Goal: Check status: Check status

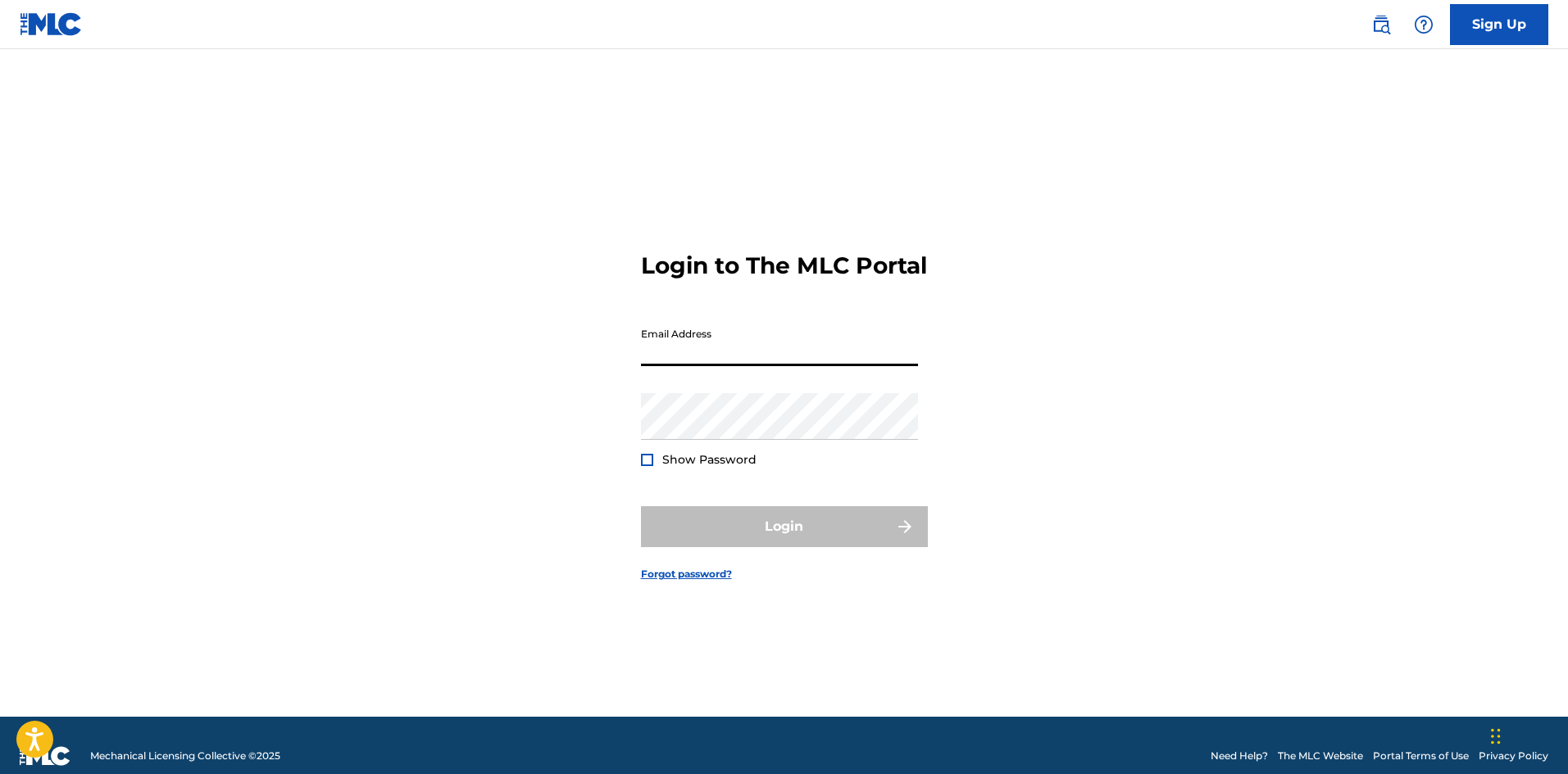
click at [710, 359] on input "Email Address" at bounding box center [779, 343] width 277 height 46
type input "[EMAIL_ADDRESS][DOMAIN_NAME]"
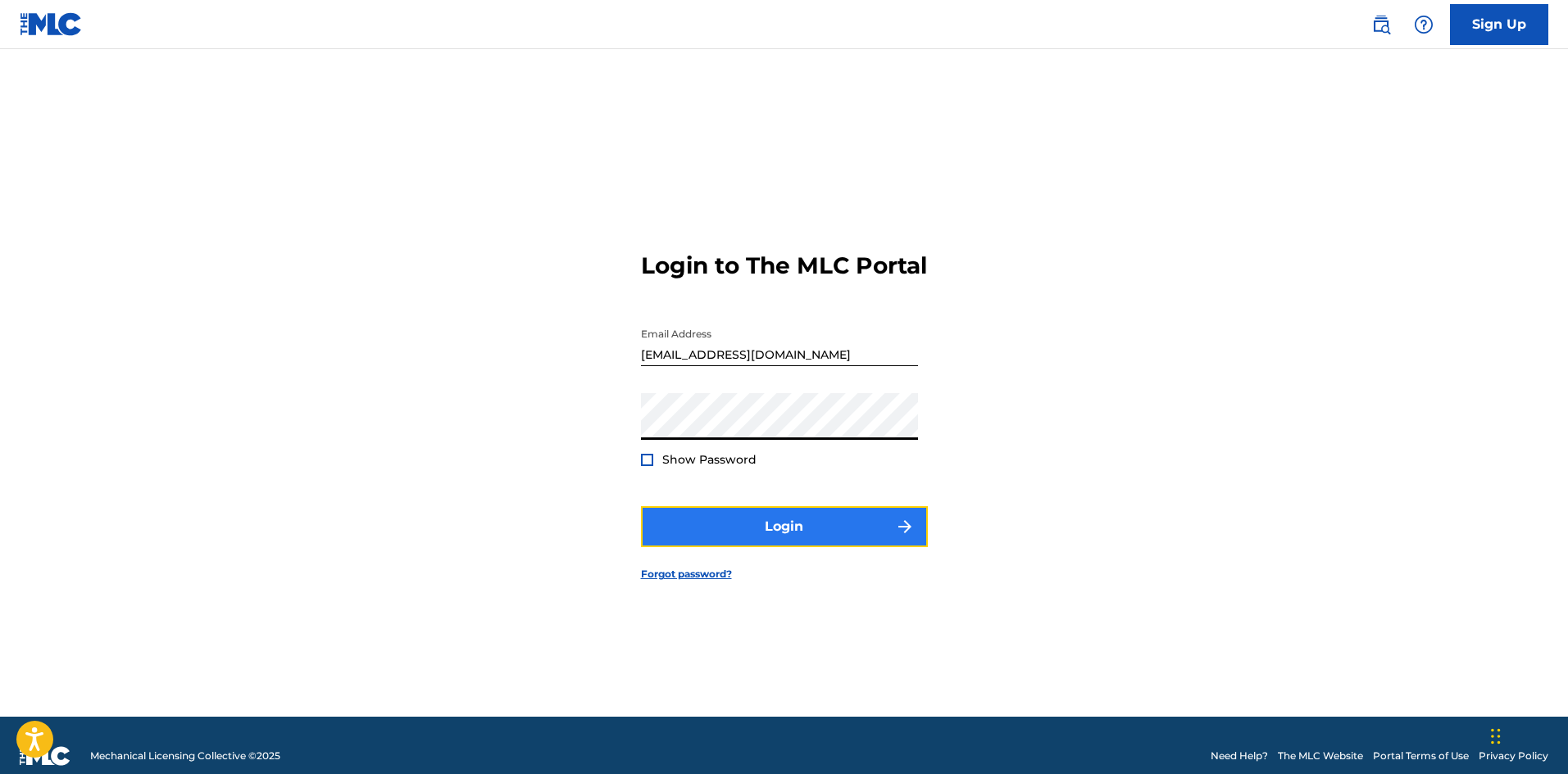
click at [750, 544] on button "Login" at bounding box center [784, 527] width 287 height 41
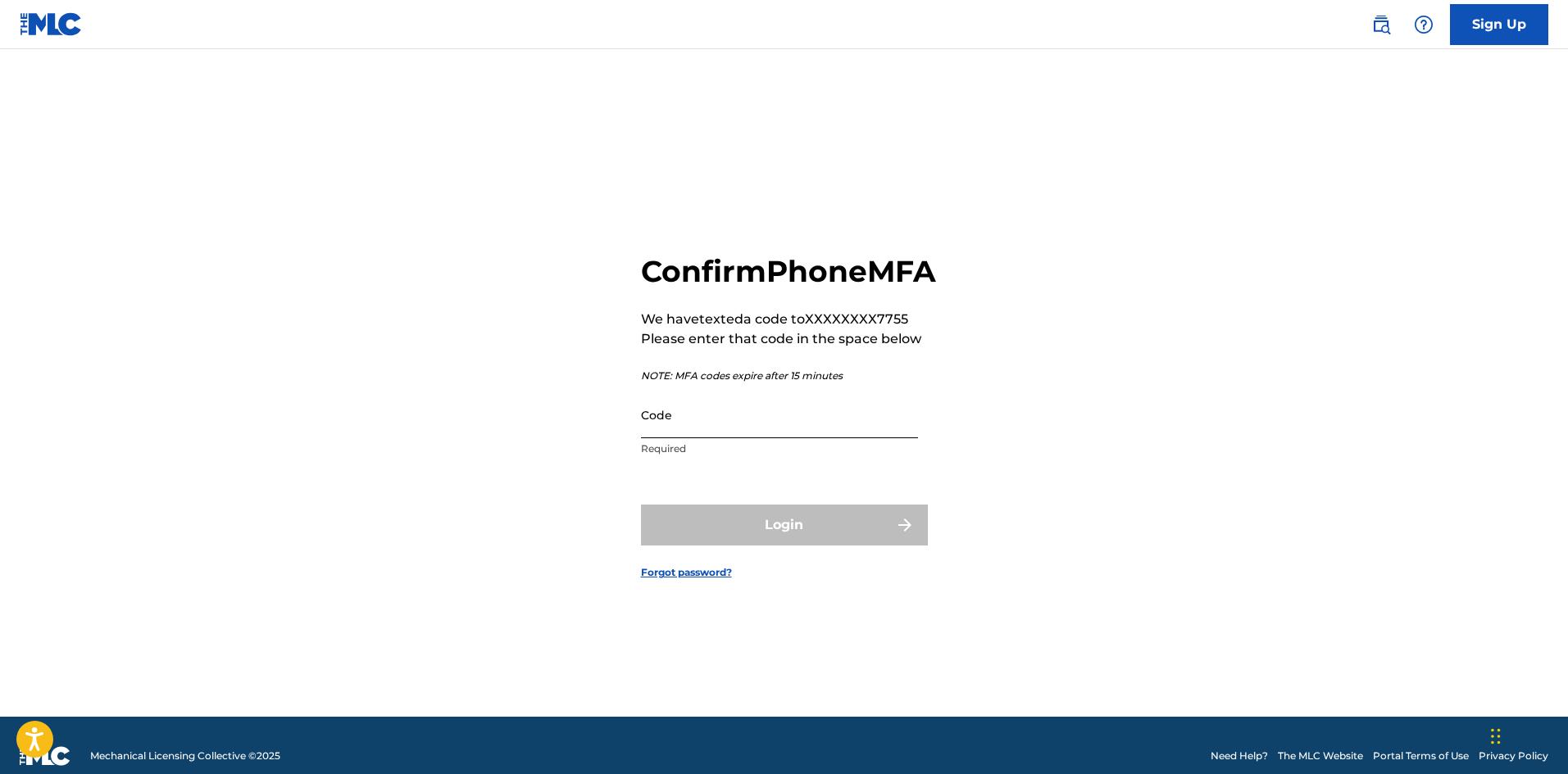
click at [714, 439] on input "Code" at bounding box center [779, 415] width 277 height 46
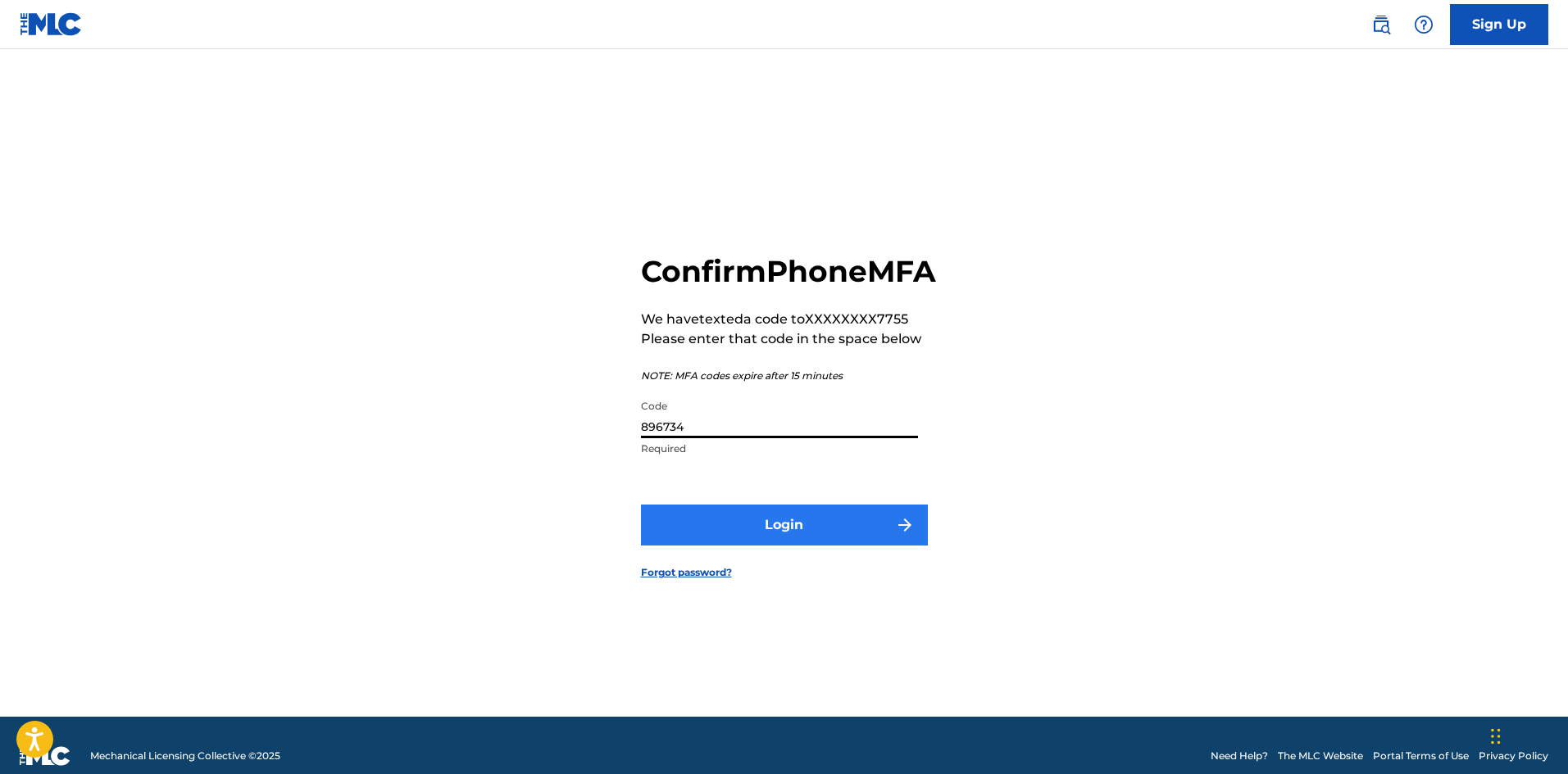
type input "896734"
click at [750, 534] on button "Login" at bounding box center [784, 525] width 287 height 41
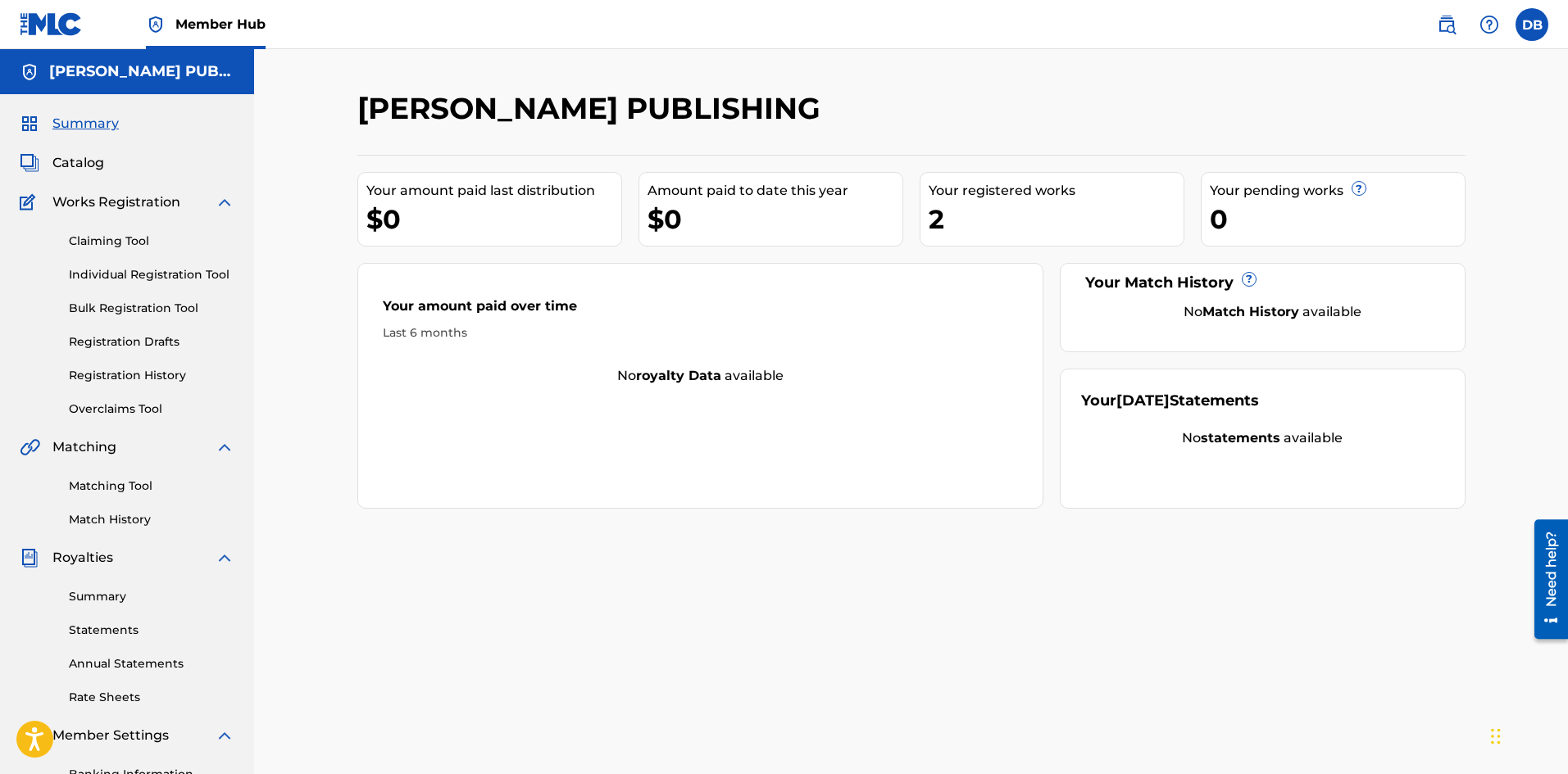
click at [566, 88] on div "[PERSON_NAME] PUBLISHING Your amount paid last distribution $0 Amount paid to d…" at bounding box center [910, 493] width 1313 height 888
click at [603, 103] on h2 "[PERSON_NAME] PUBLISHING" at bounding box center [592, 108] width 471 height 36
click at [604, 103] on h2 "[PERSON_NAME] PUBLISHING" at bounding box center [592, 108] width 471 height 36
click at [605, 103] on h2 "[PERSON_NAME] PUBLISHING" at bounding box center [592, 108] width 471 height 36
click at [679, 100] on h2 "[PERSON_NAME] PUBLISHING" at bounding box center [592, 108] width 471 height 36
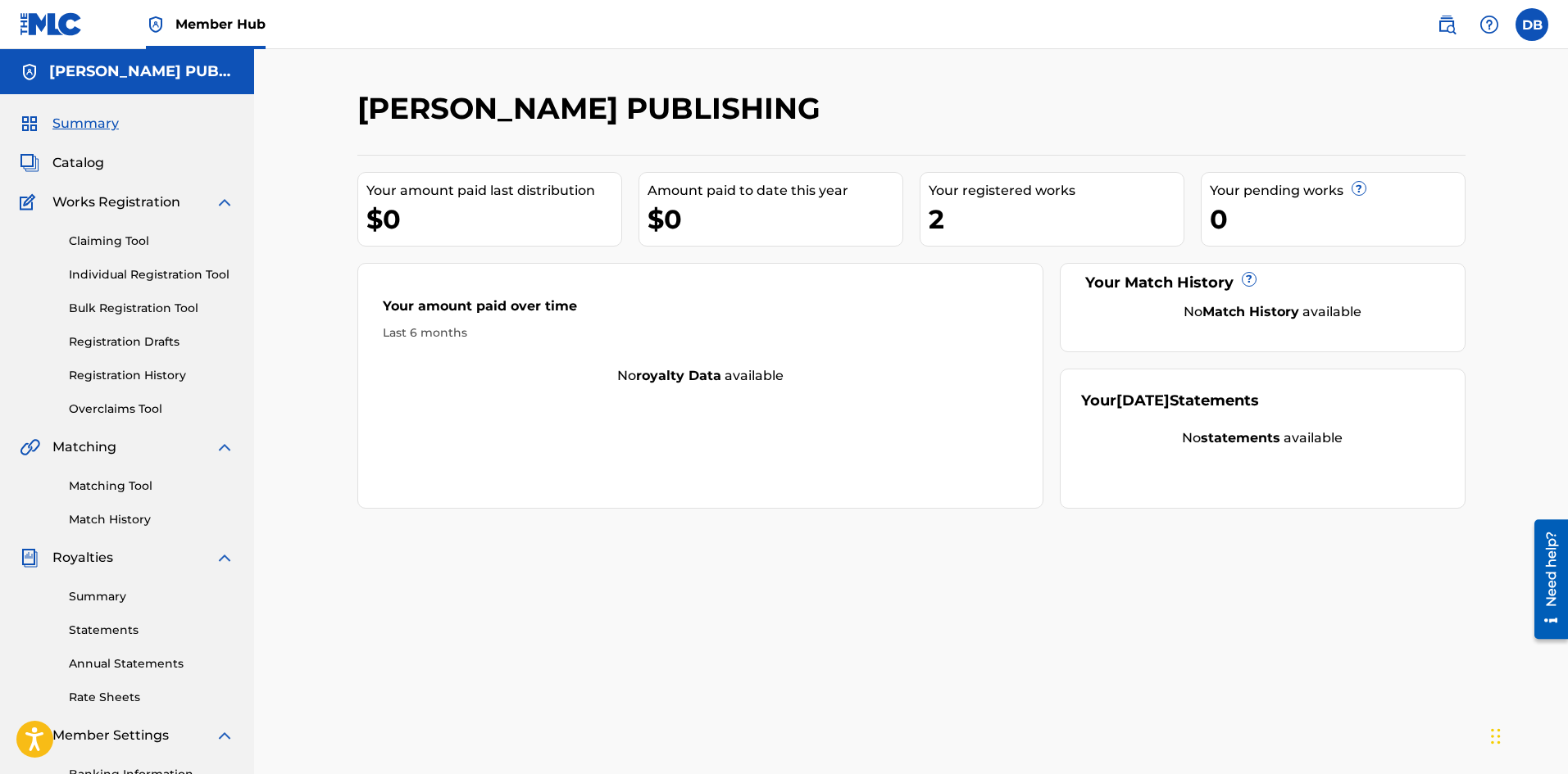
click at [140, 81] on div "[PERSON_NAME] PUBLISHING" at bounding box center [126, 71] width 254 height 45
click at [270, 407] on div "[PERSON_NAME] PUBLISHING Your amount paid last distribution $0 Amount paid to d…" at bounding box center [910, 493] width 1313 height 888
